Goal: Find specific page/section: Find specific page/section

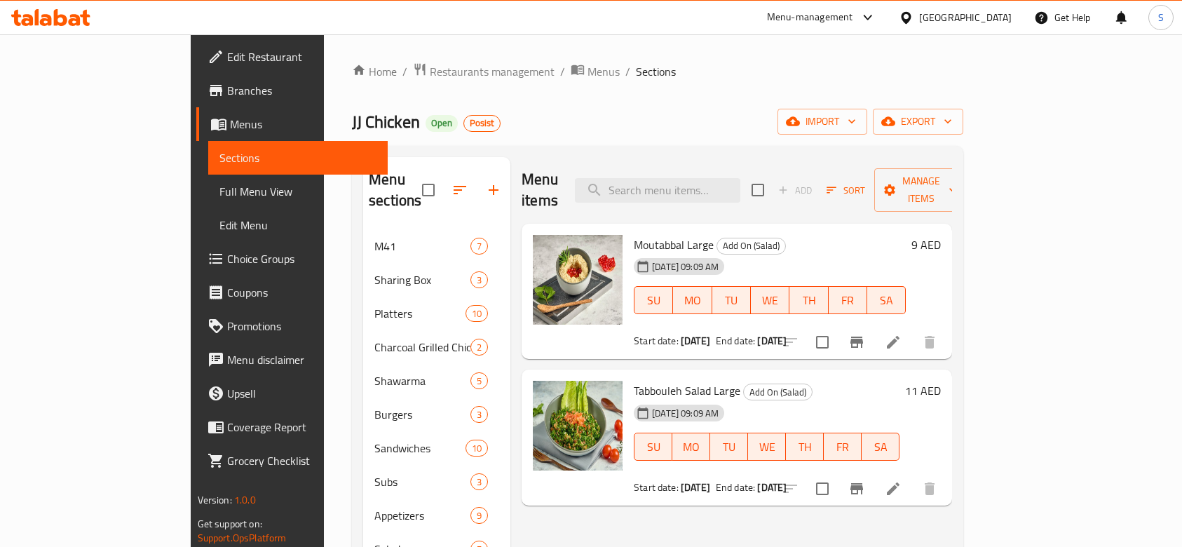
click at [430, 69] on span "Restaurants management" at bounding box center [492, 71] width 125 height 17
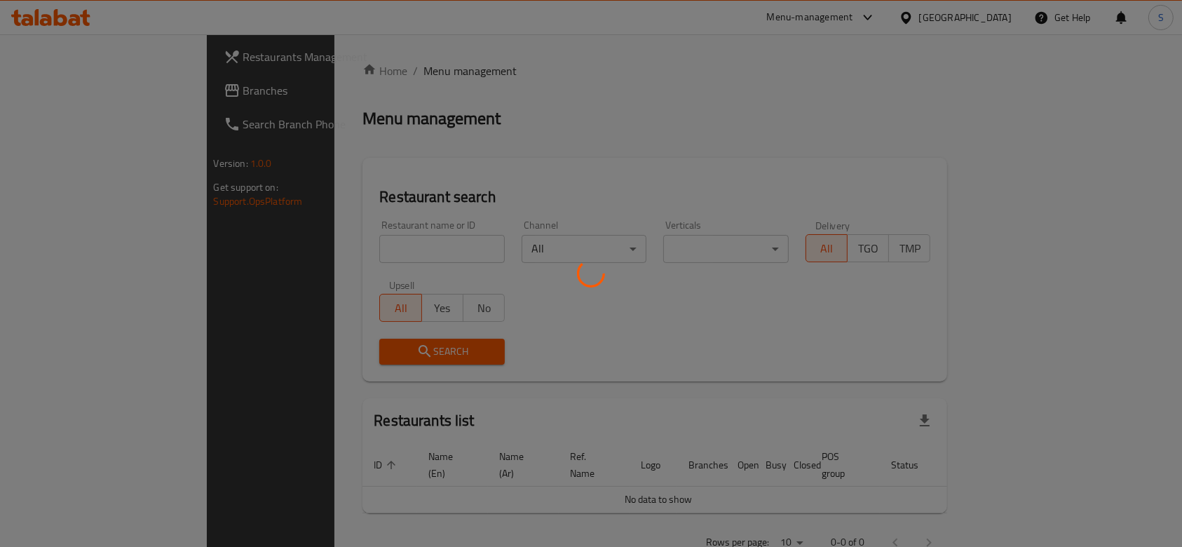
click at [374, 244] on div at bounding box center [591, 273] width 1182 height 547
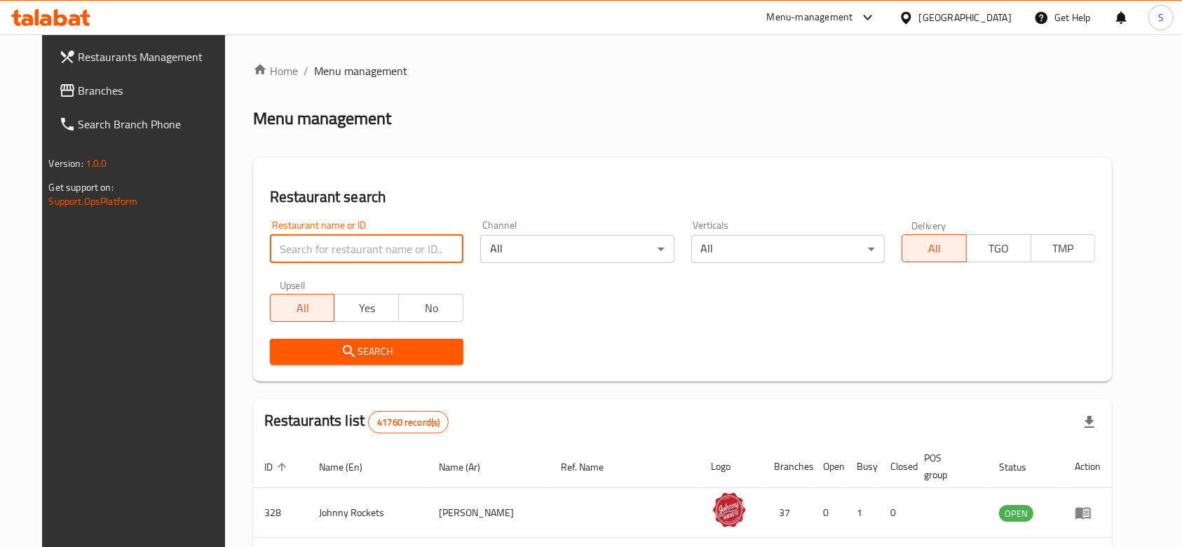
click at [332, 249] on input "search" at bounding box center [366, 249] width 193 height 28
paste input "634349"
type input "634349"
click button "Search" at bounding box center [366, 352] width 193 height 26
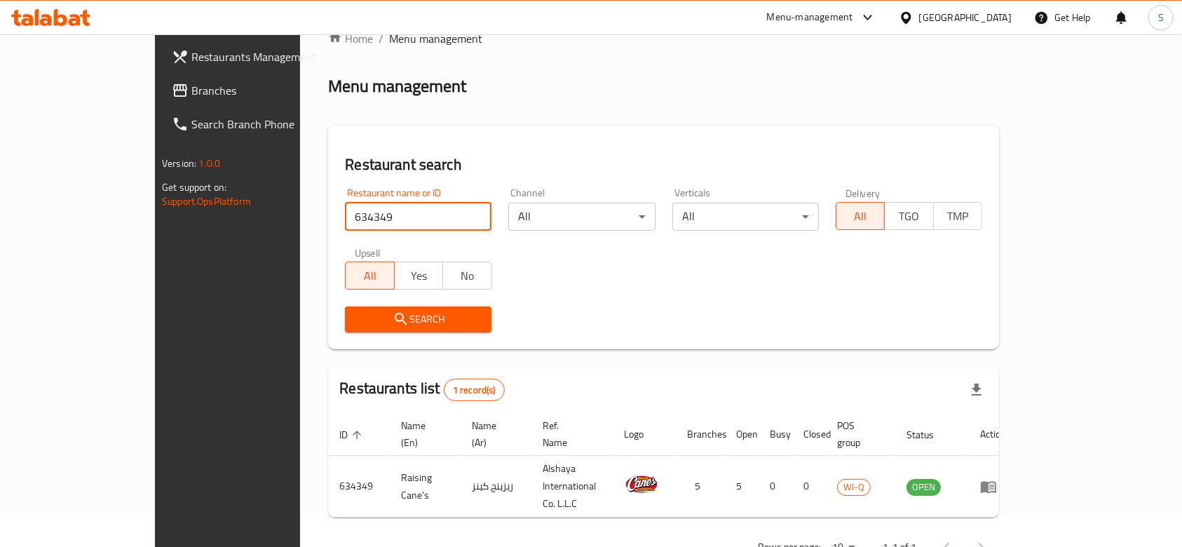
scroll to position [50, 0]
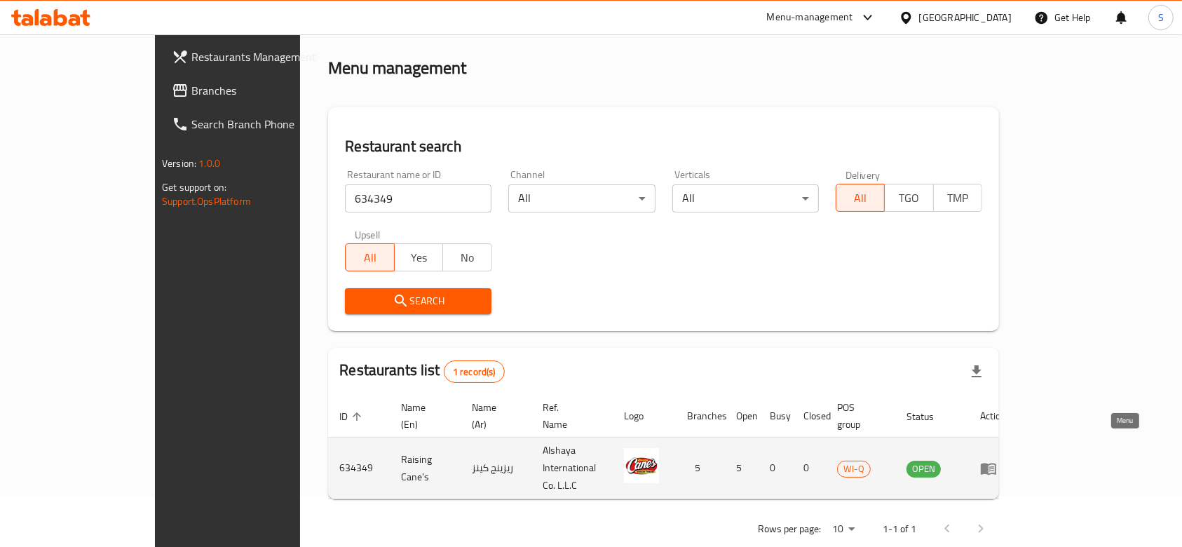
click at [1006, 460] on link "enhanced table" at bounding box center [993, 468] width 26 height 17
